Goal: Entertainment & Leisure: Consume media (video, audio)

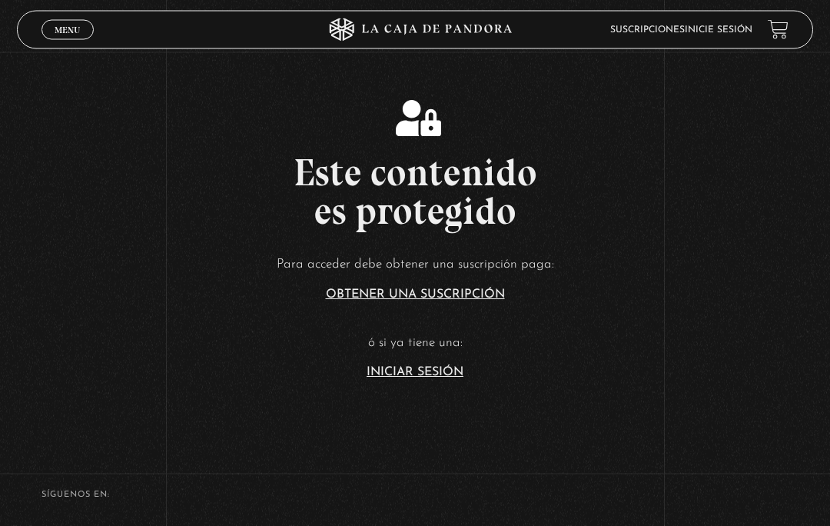
scroll to position [214, 0]
click at [412, 378] on link "Iniciar Sesión" at bounding box center [415, 372] width 97 height 12
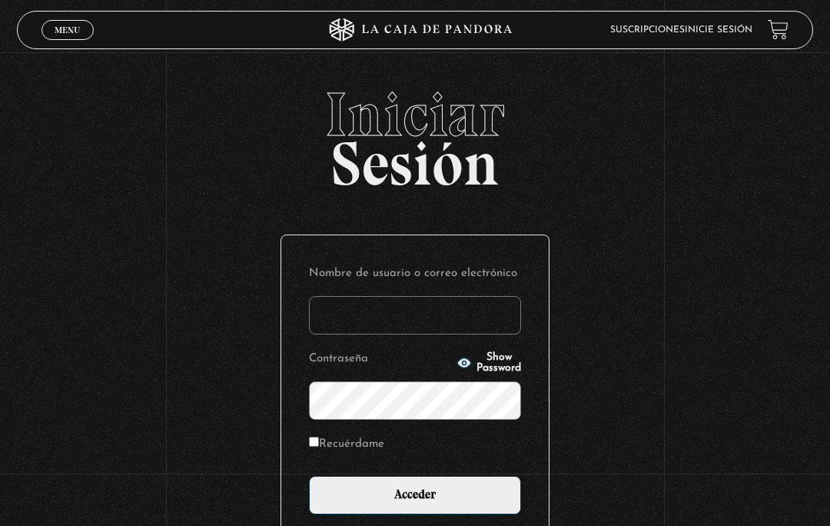
type input "yecca10_11@hotmail.com"
click at [469, 514] on input "Acceder" at bounding box center [415, 495] width 212 height 38
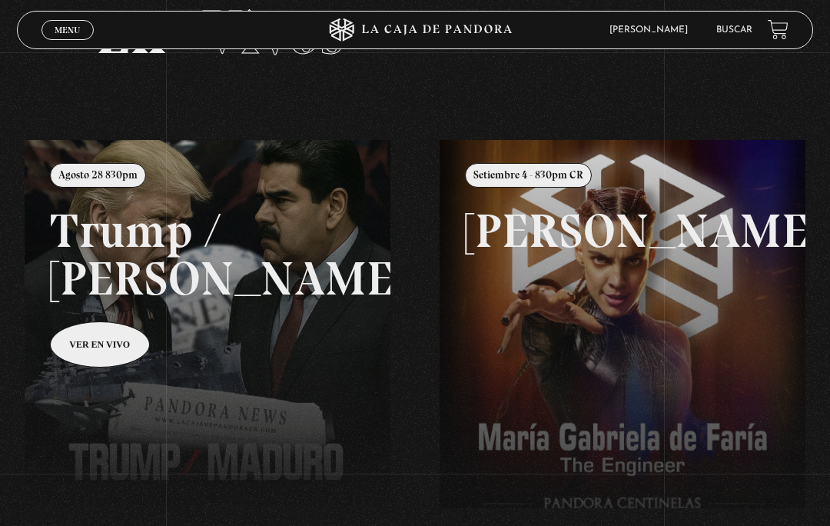
scroll to position [91, 0]
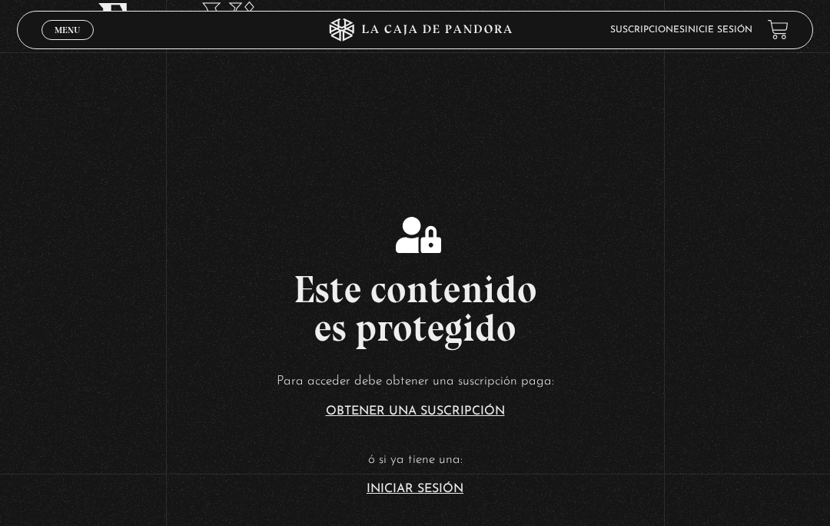
scroll to position [133, 0]
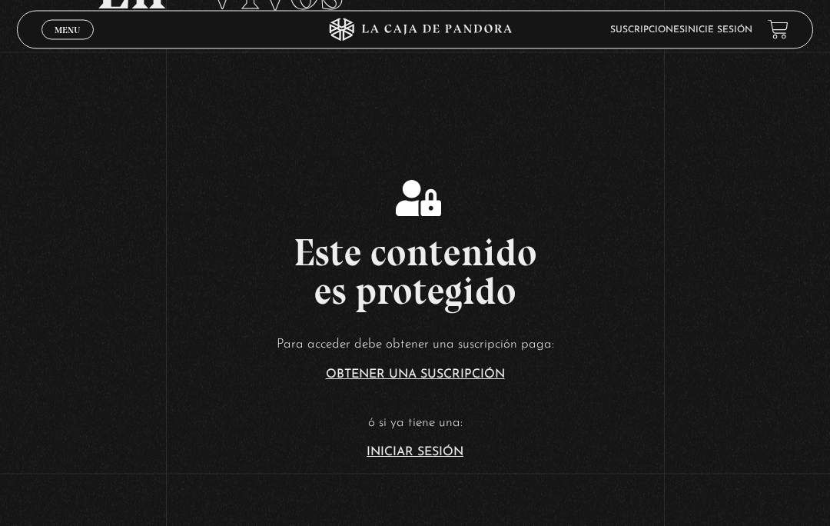
click at [426, 459] on link "Iniciar Sesión" at bounding box center [415, 453] width 97 height 12
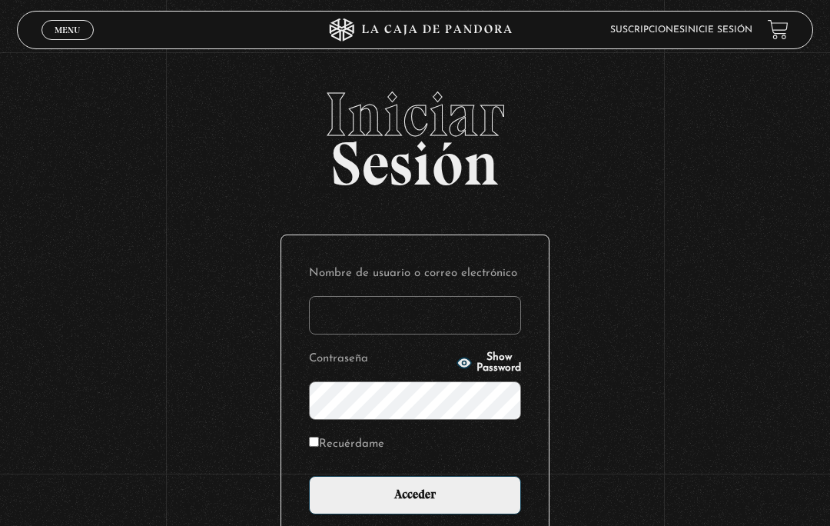
type input "[EMAIL_ADDRESS][DOMAIN_NAME]"
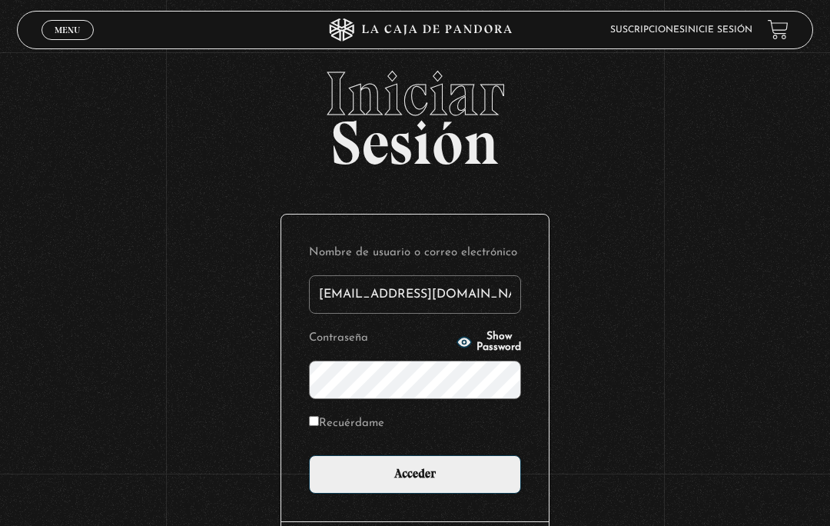
scroll to position [20, 0]
click at [454, 485] on input "Acceder" at bounding box center [415, 475] width 212 height 38
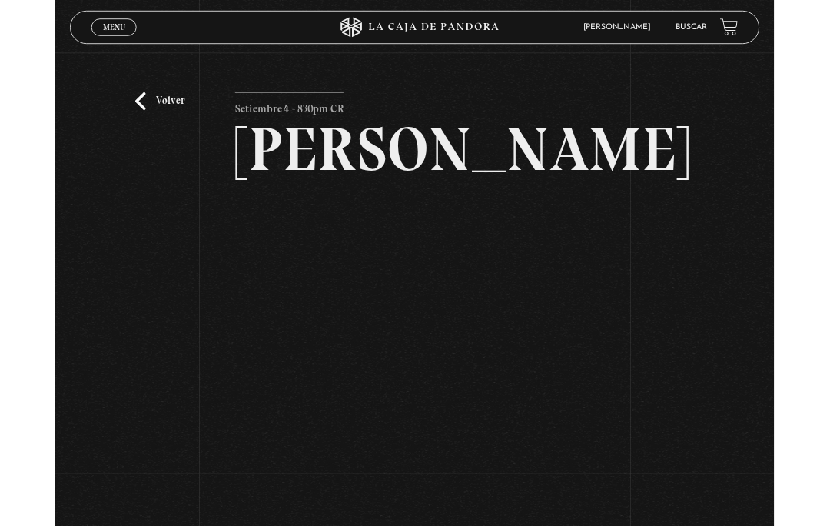
scroll to position [145, 0]
